Goal: Task Accomplishment & Management: Complete application form

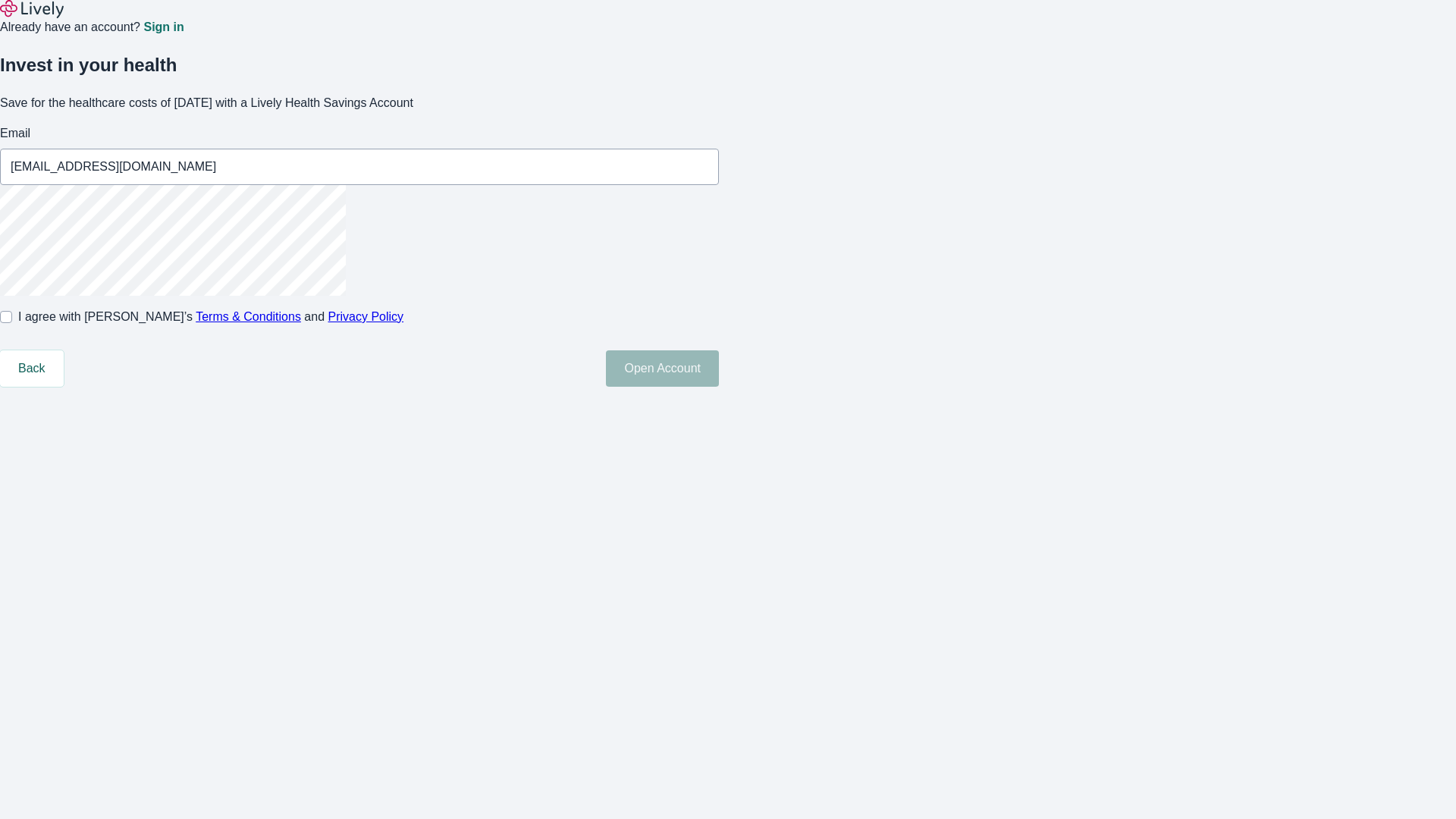
click at [12, 323] on input "I agree with Lively’s Terms & Conditions and Privacy Policy" at bounding box center [6, 316] width 12 height 12
checkbox input "true"
click at [719, 387] on button "Open Account" at bounding box center [662, 368] width 113 height 36
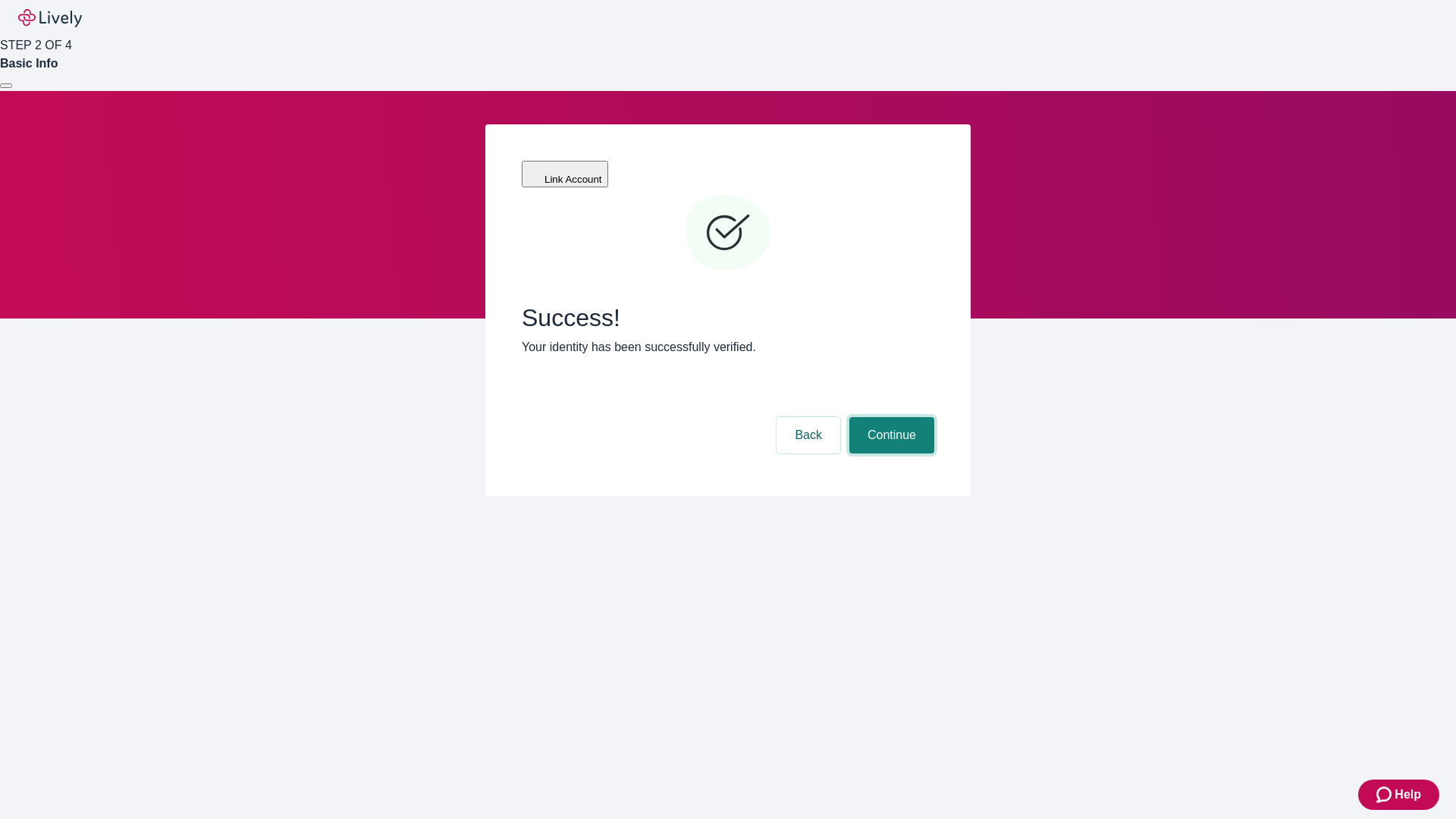
click at [890, 417] on button "Continue" at bounding box center [891, 435] width 85 height 36
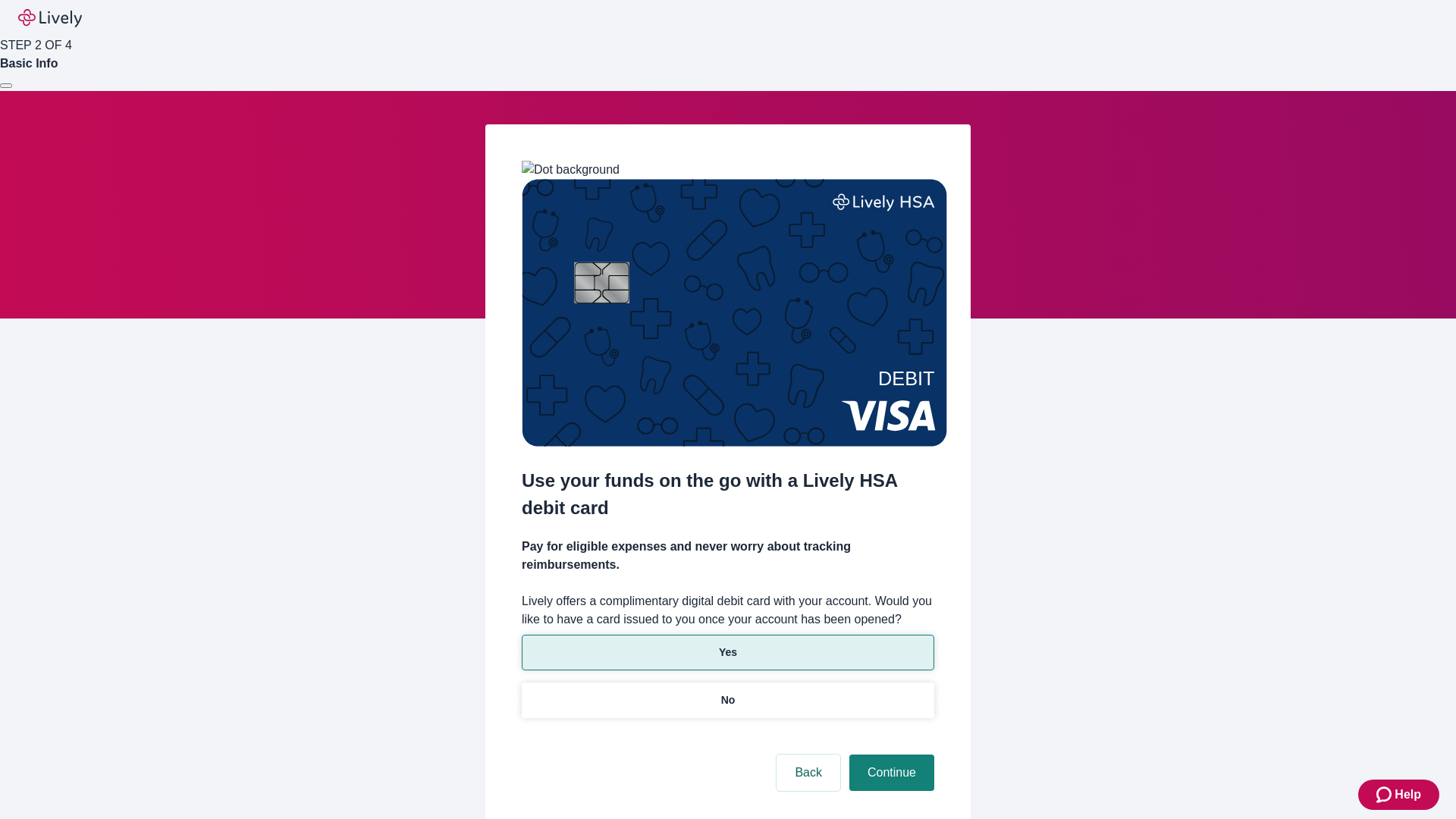
click at [727, 645] on p "Yes" at bounding box center [728, 652] width 19 height 16
click at [890, 755] on button "Continue" at bounding box center [891, 773] width 85 height 36
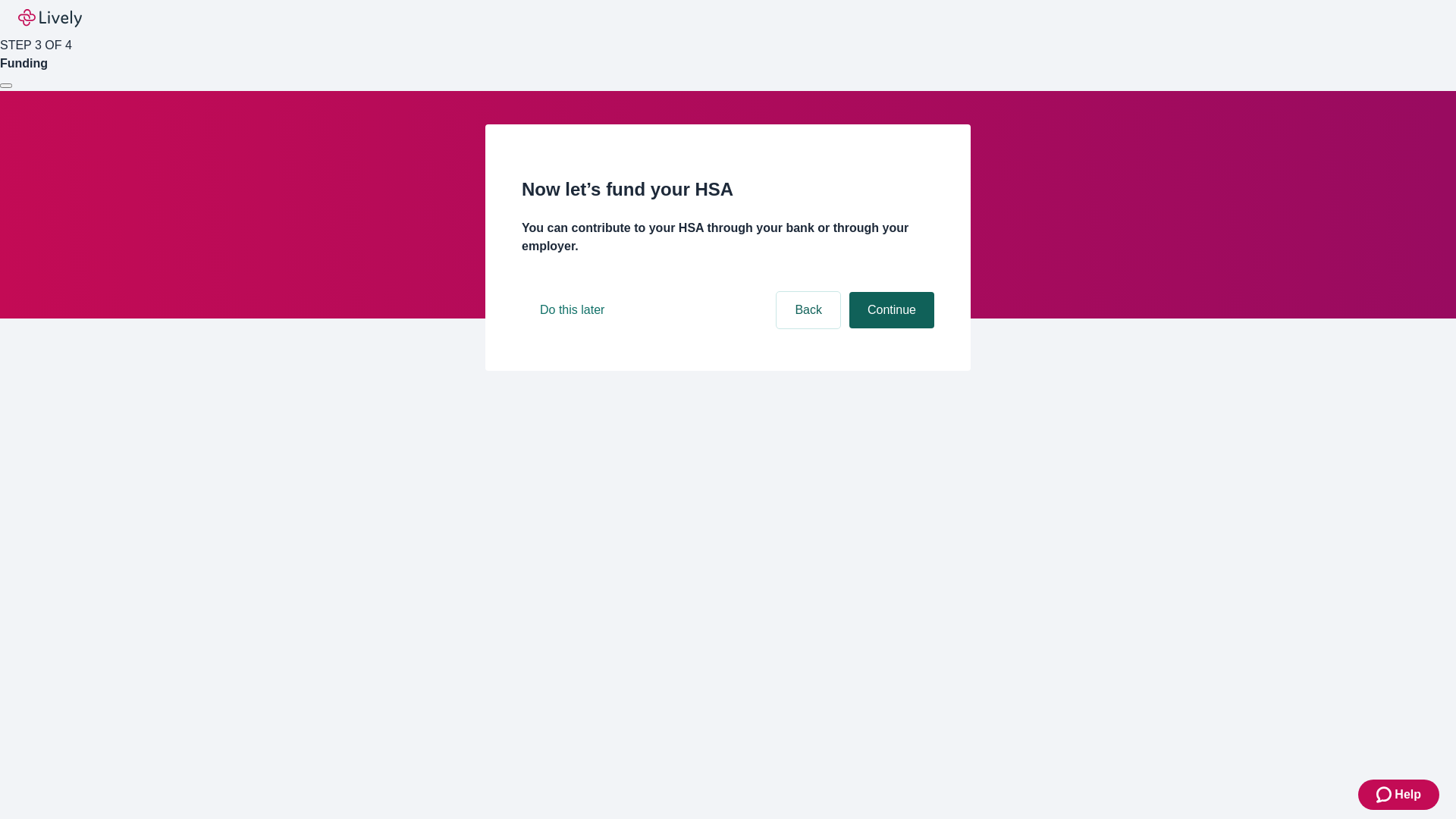
click at [890, 328] on button "Continue" at bounding box center [891, 310] width 85 height 36
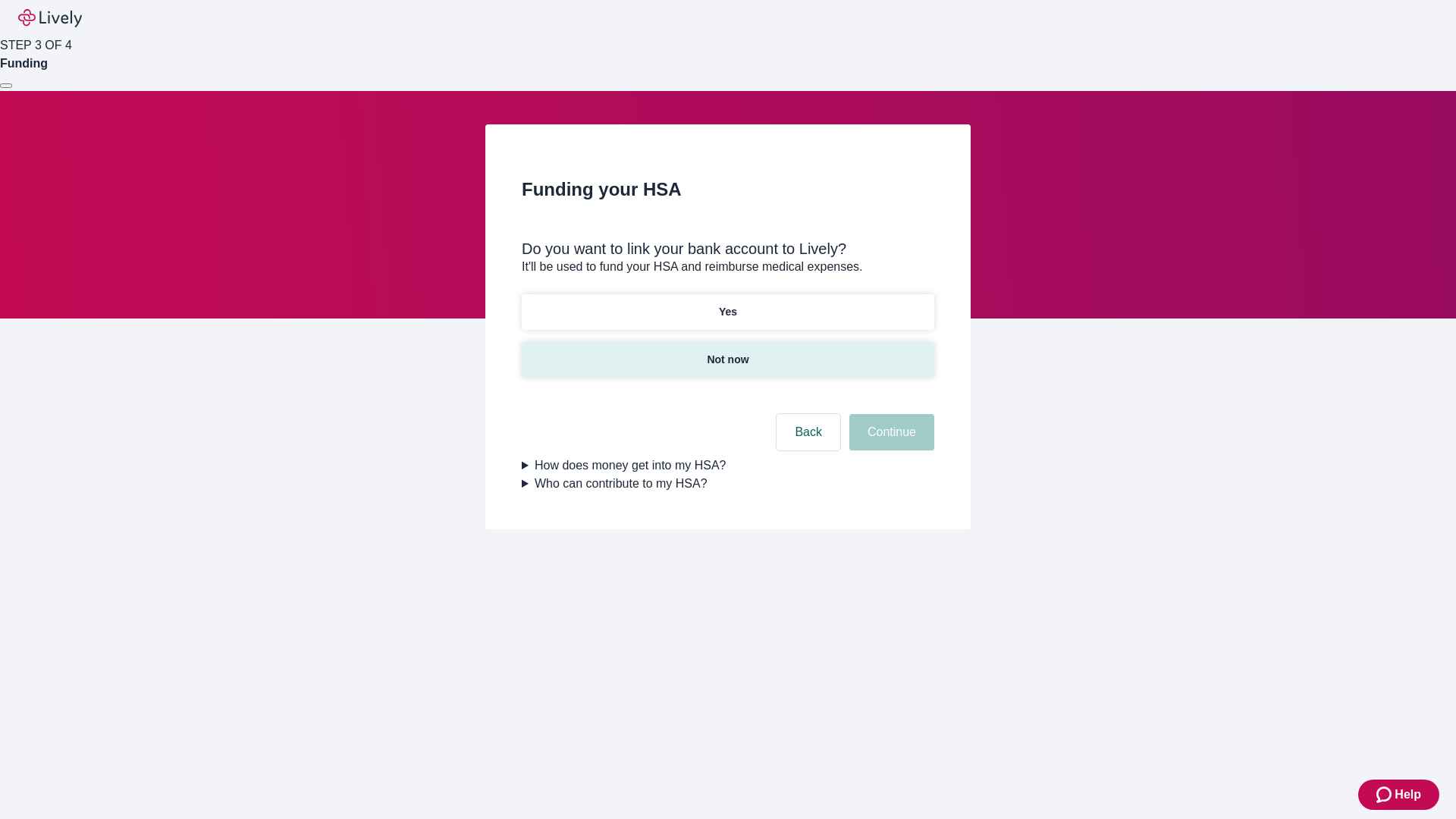
click at [727, 352] on p "Not now" at bounding box center [728, 359] width 42 height 16
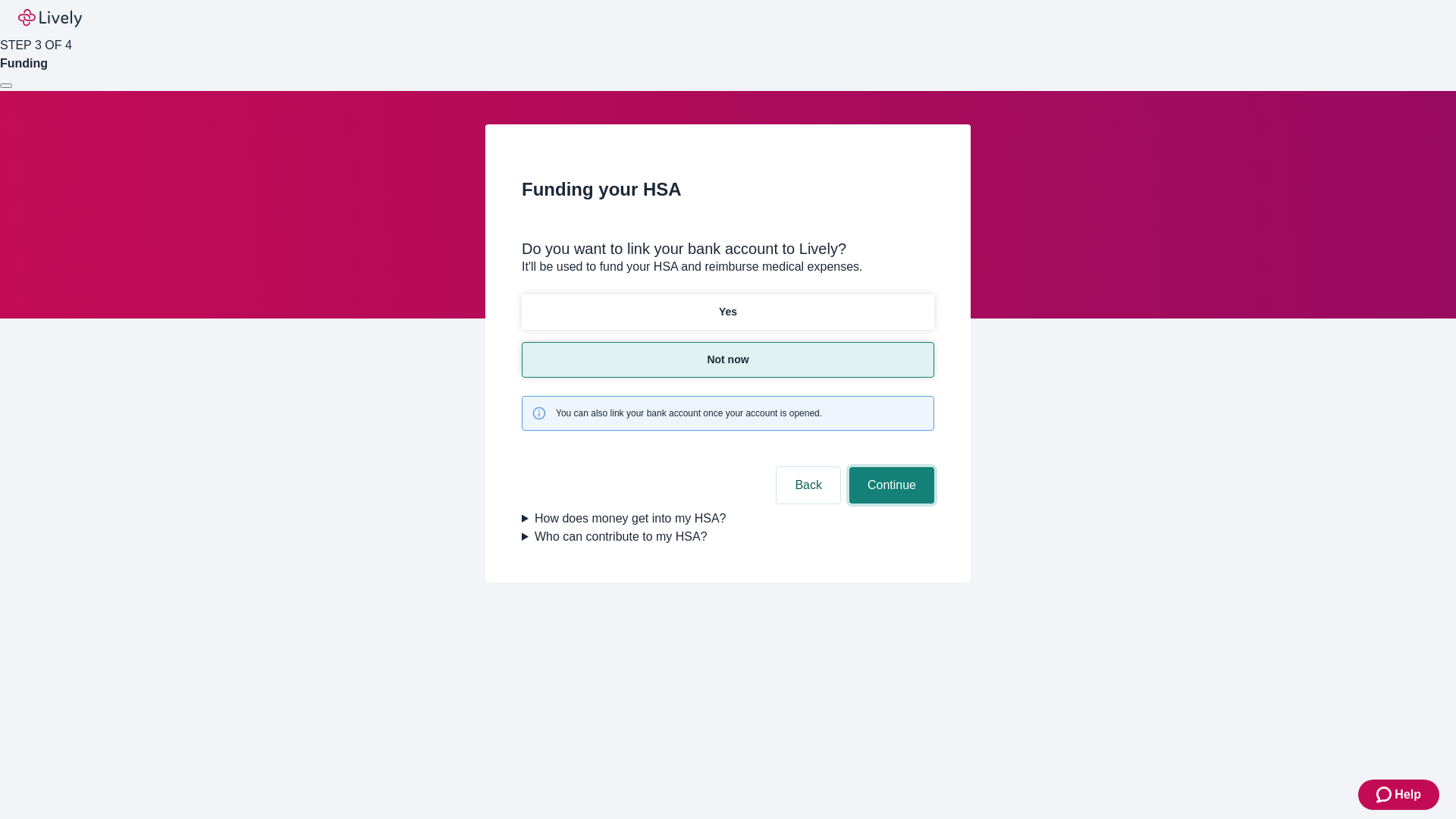
click at [890, 467] on button "Continue" at bounding box center [891, 485] width 85 height 36
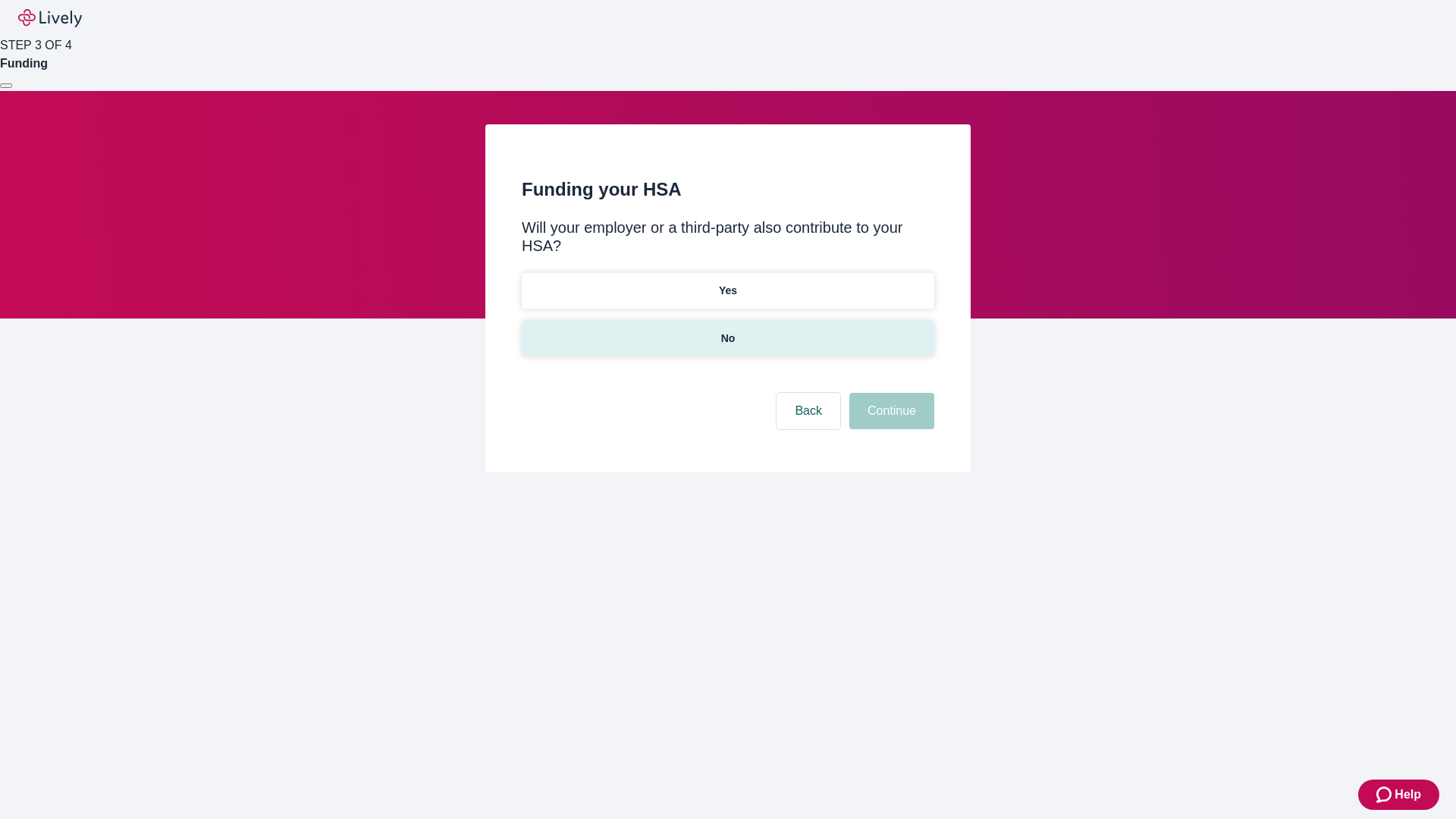
click at [727, 331] on p "No" at bounding box center [728, 338] width 14 height 16
click at [890, 393] on button "Continue" at bounding box center [891, 411] width 85 height 36
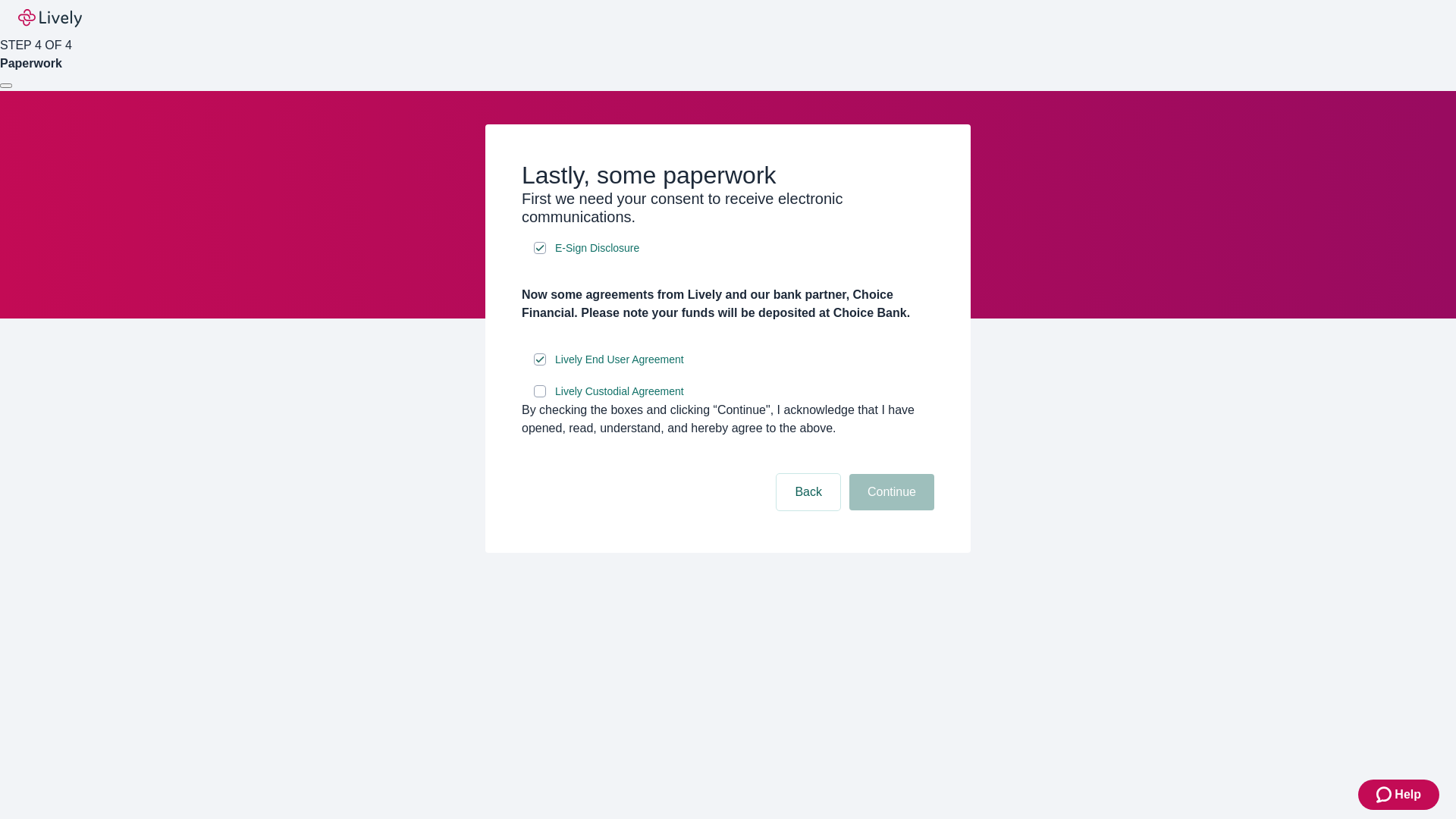
click at [540, 397] on input "Lively Custodial Agreement" at bounding box center [539, 391] width 12 height 12
checkbox input "true"
click at [890, 510] on button "Continue" at bounding box center [891, 492] width 85 height 36
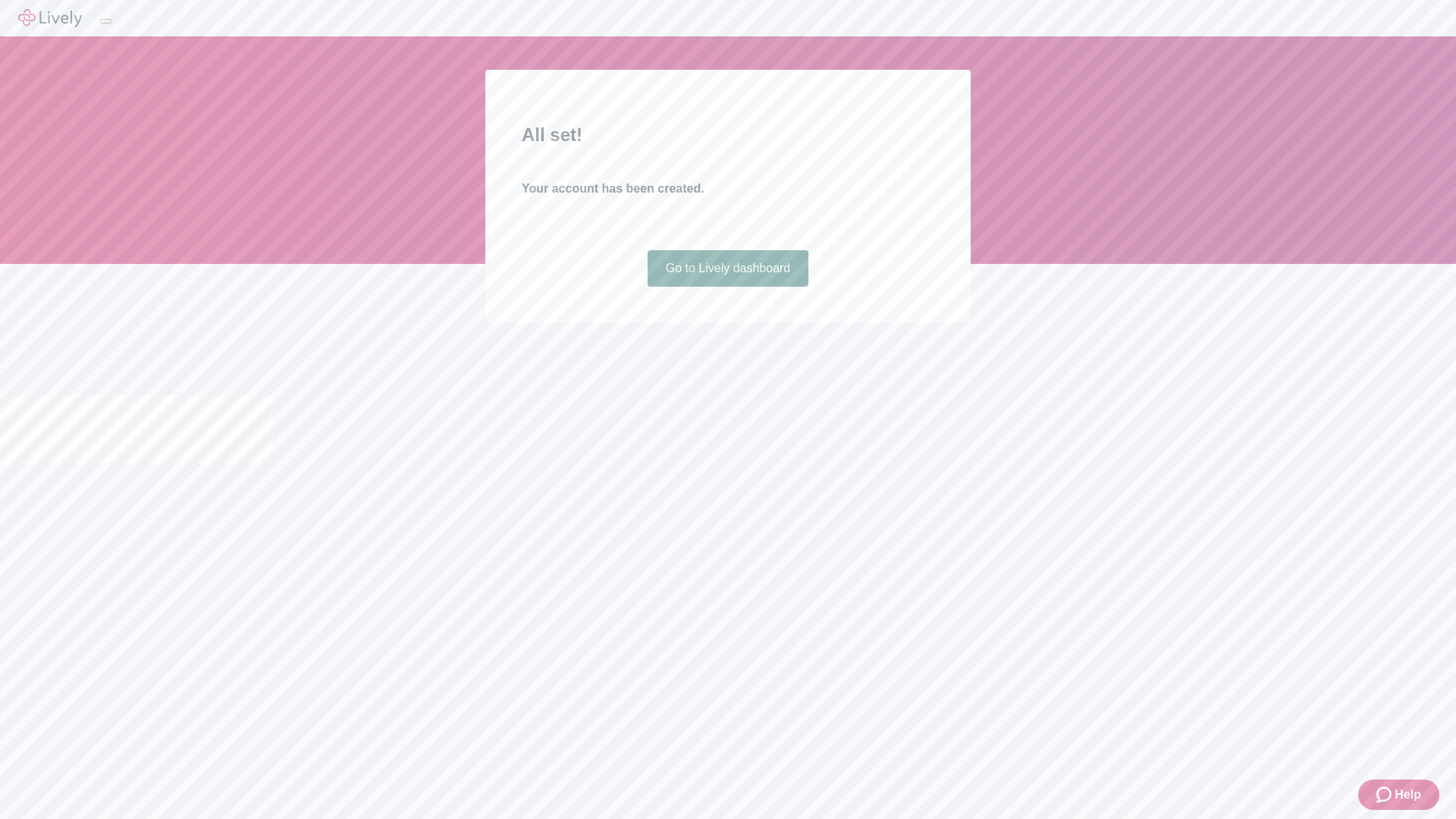
click at [727, 287] on link "Go to Lively dashboard" at bounding box center [728, 268] width 162 height 36
